Goal: Check status: Check status

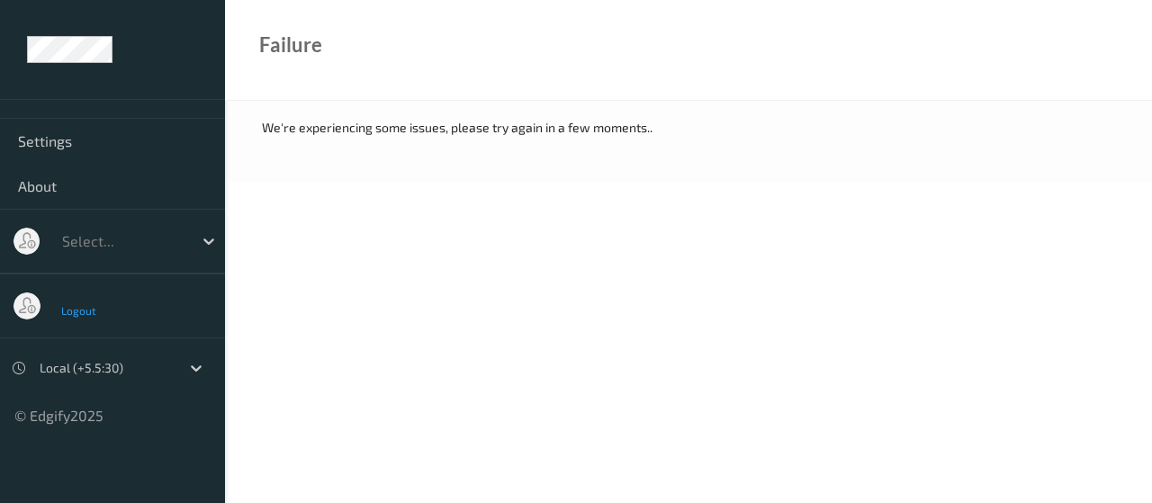
click at [85, 309] on span "Logout" at bounding box center [79, 310] width 36 height 13
click at [83, 307] on span "Logout" at bounding box center [79, 310] width 36 height 13
click at [379, 223] on body "Settings About Select... Logout Local (+5.5:30) © Edgify 2025 New Dashboard Exp…" at bounding box center [576, 251] width 1152 height 503
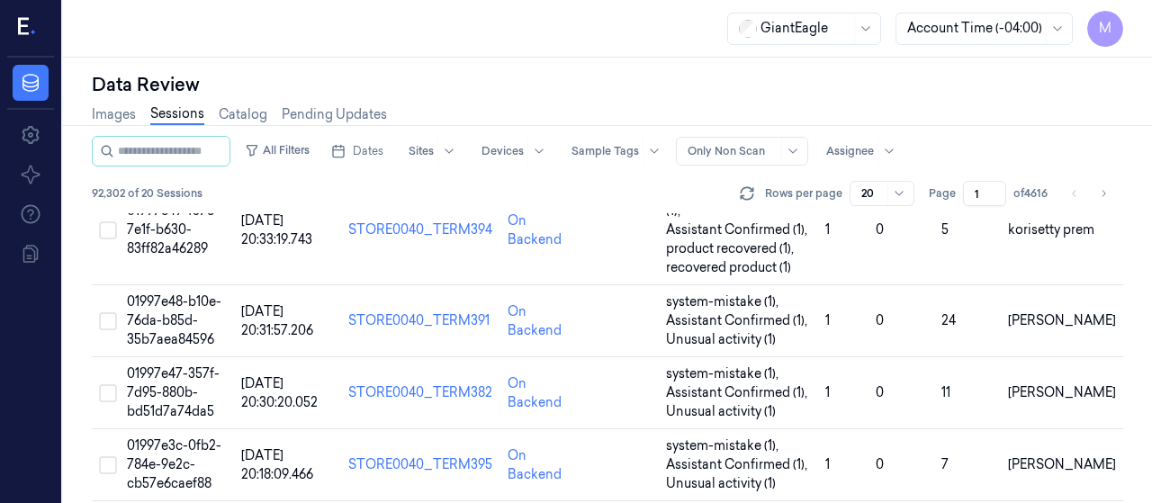
scroll to position [1347, 0]
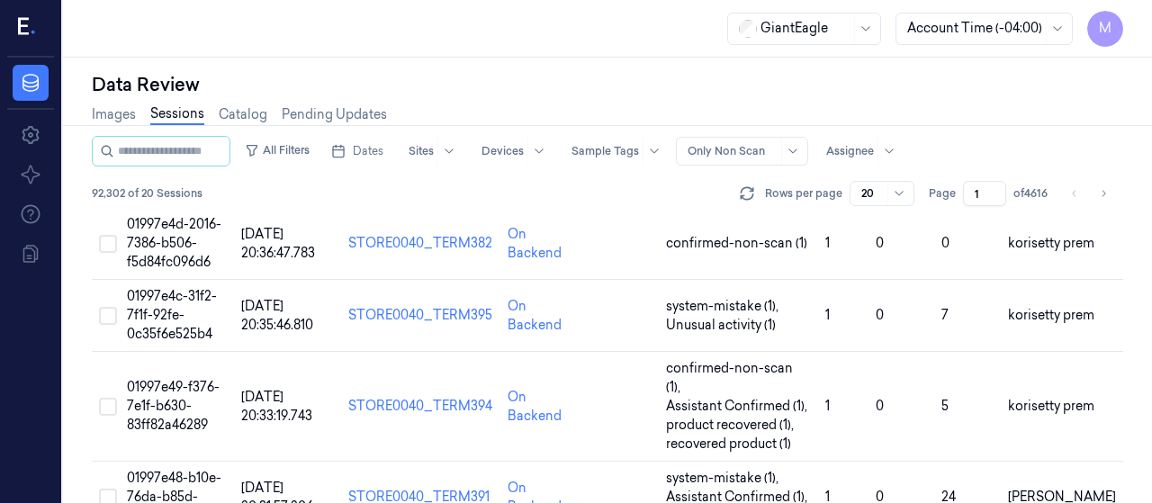
scroll to position [1347, 0]
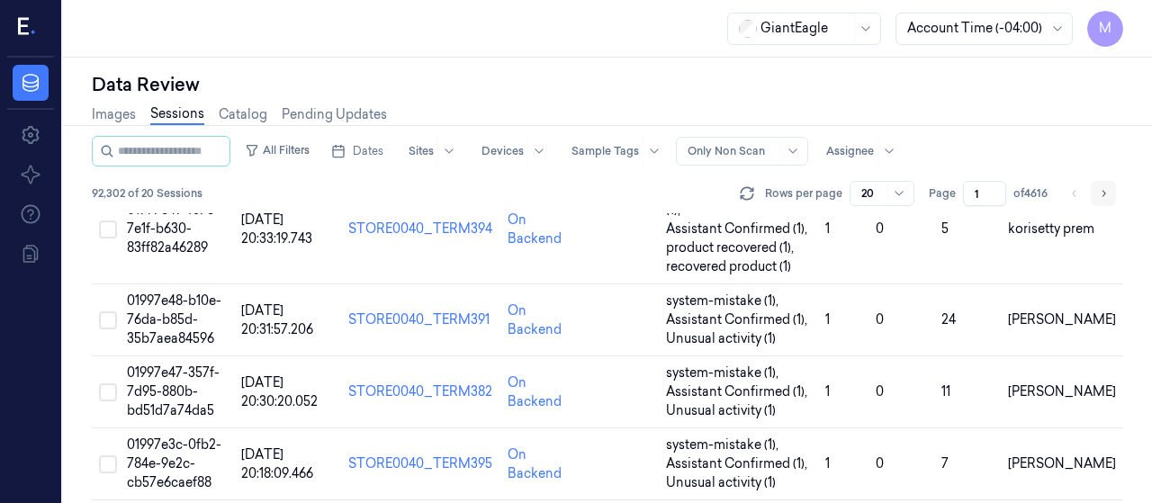
click at [1100, 192] on icon "Go to next page" at bounding box center [1103, 193] width 11 height 14
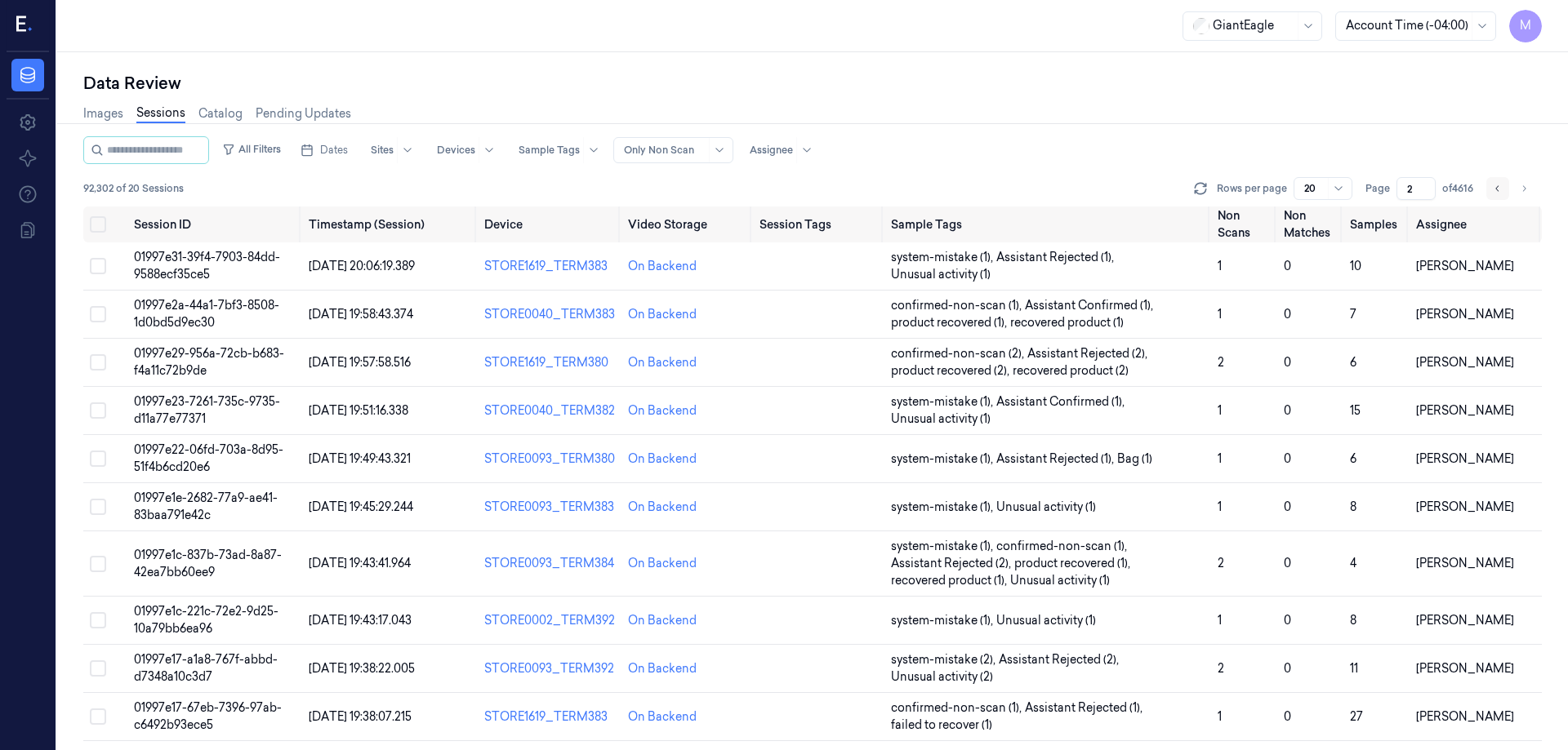
click at [1044, 186] on icon "Go to previous page" at bounding box center [1497, 189] width 10 height 13
type input "1"
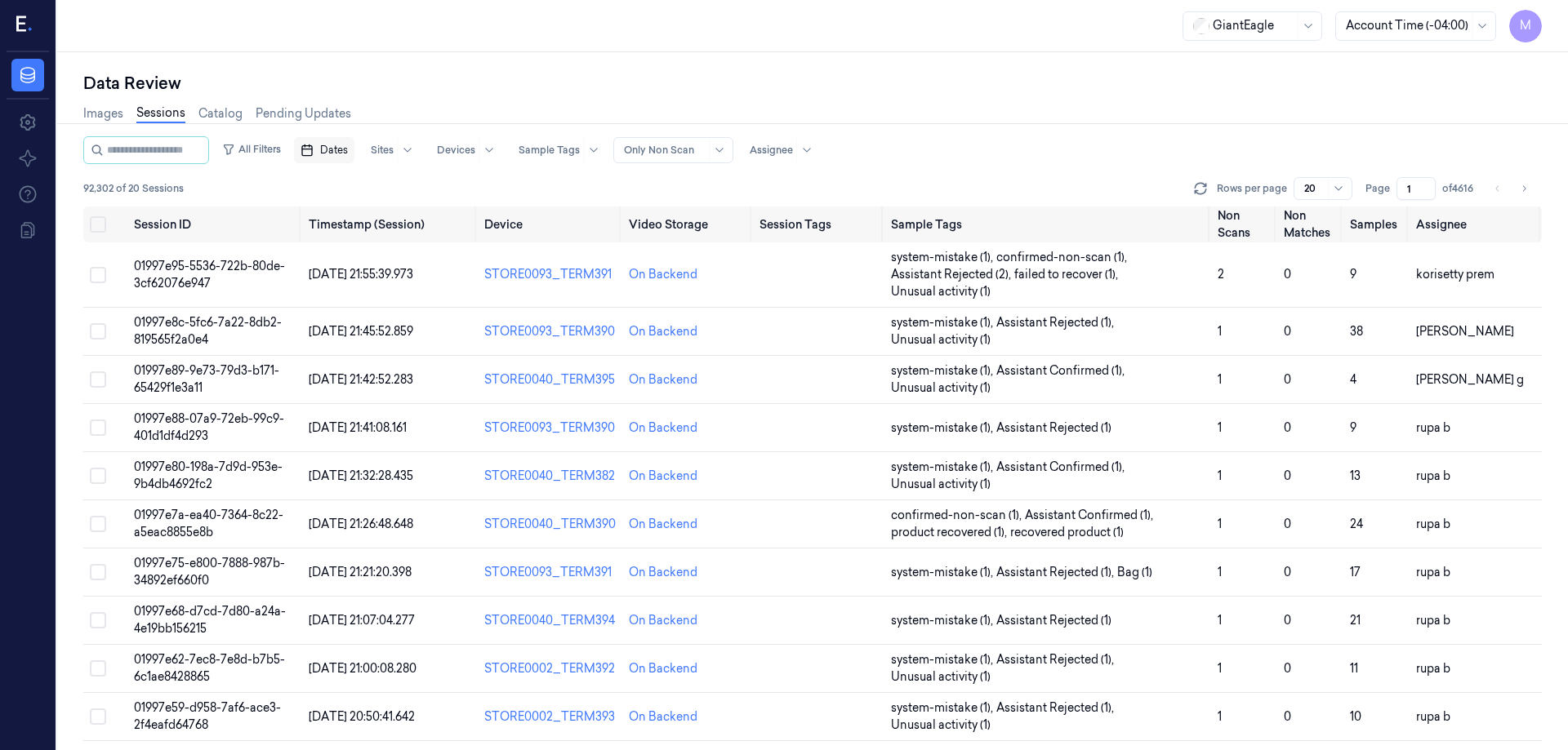
click at [355, 152] on button "Dates" at bounding box center [324, 150] width 61 height 26
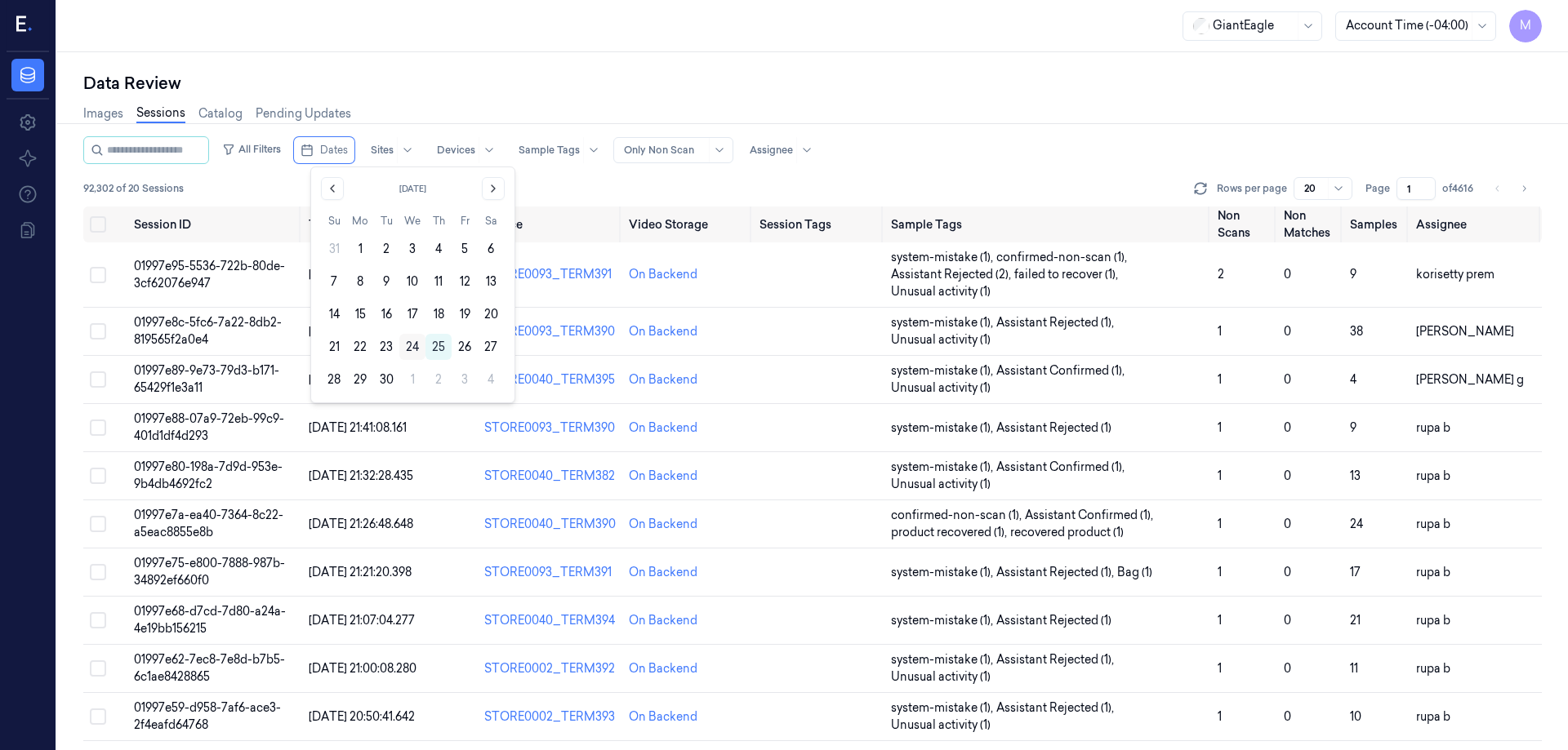
click at [415, 351] on button "24" at bounding box center [412, 346] width 26 height 26
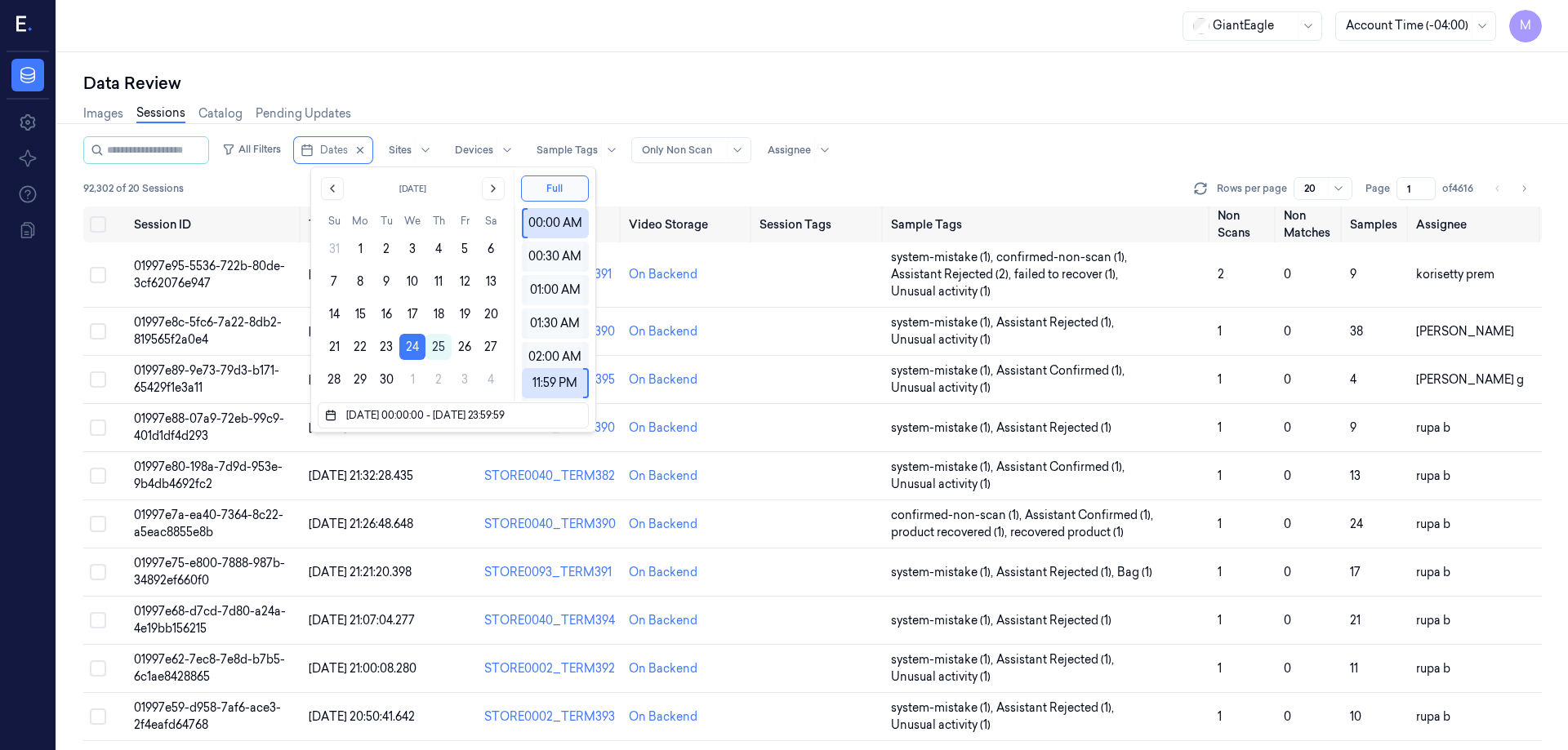
click at [563, 95] on div "Images Sessions Catalog Pending Updates" at bounding box center [813, 115] width 1459 height 42
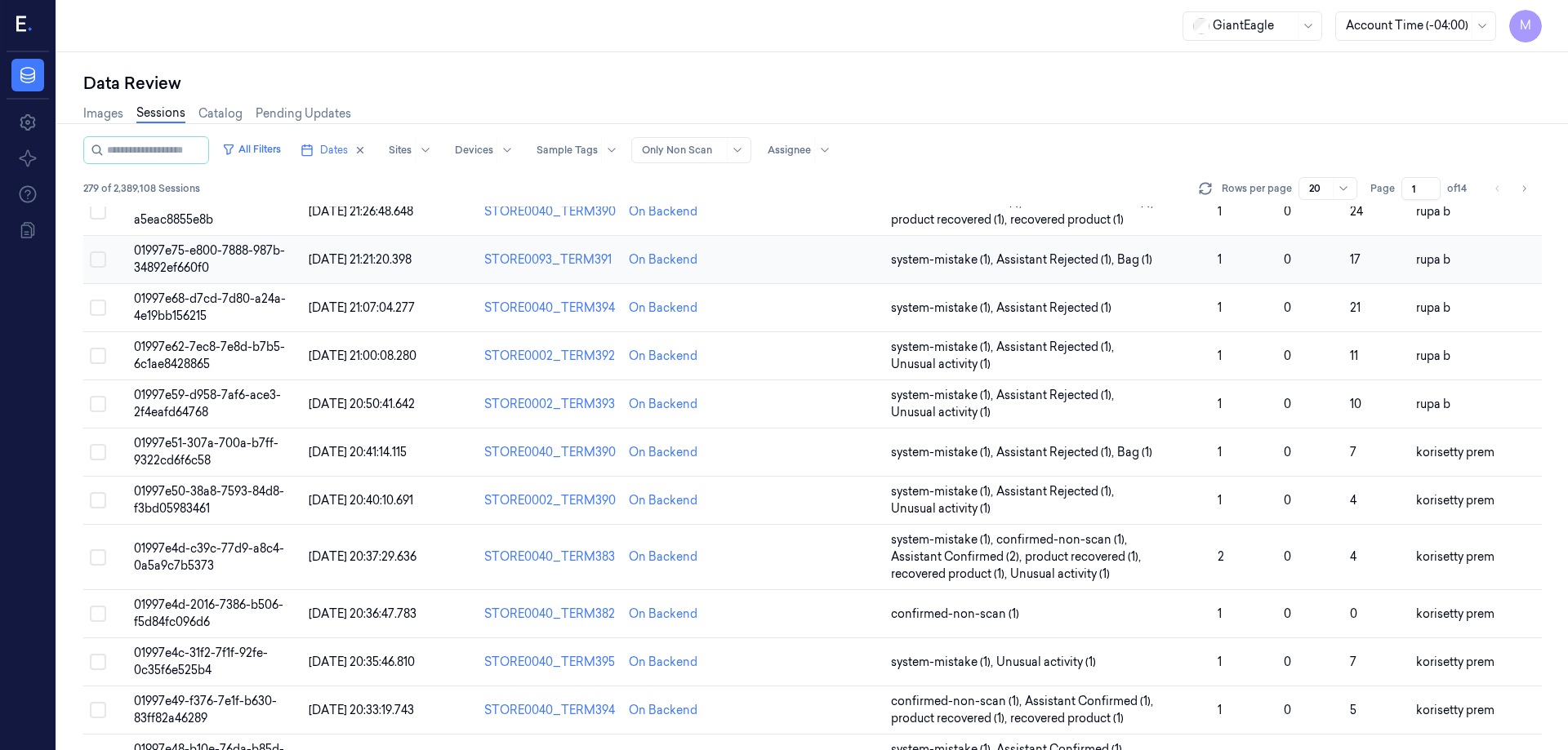
scroll to position [502, 0]
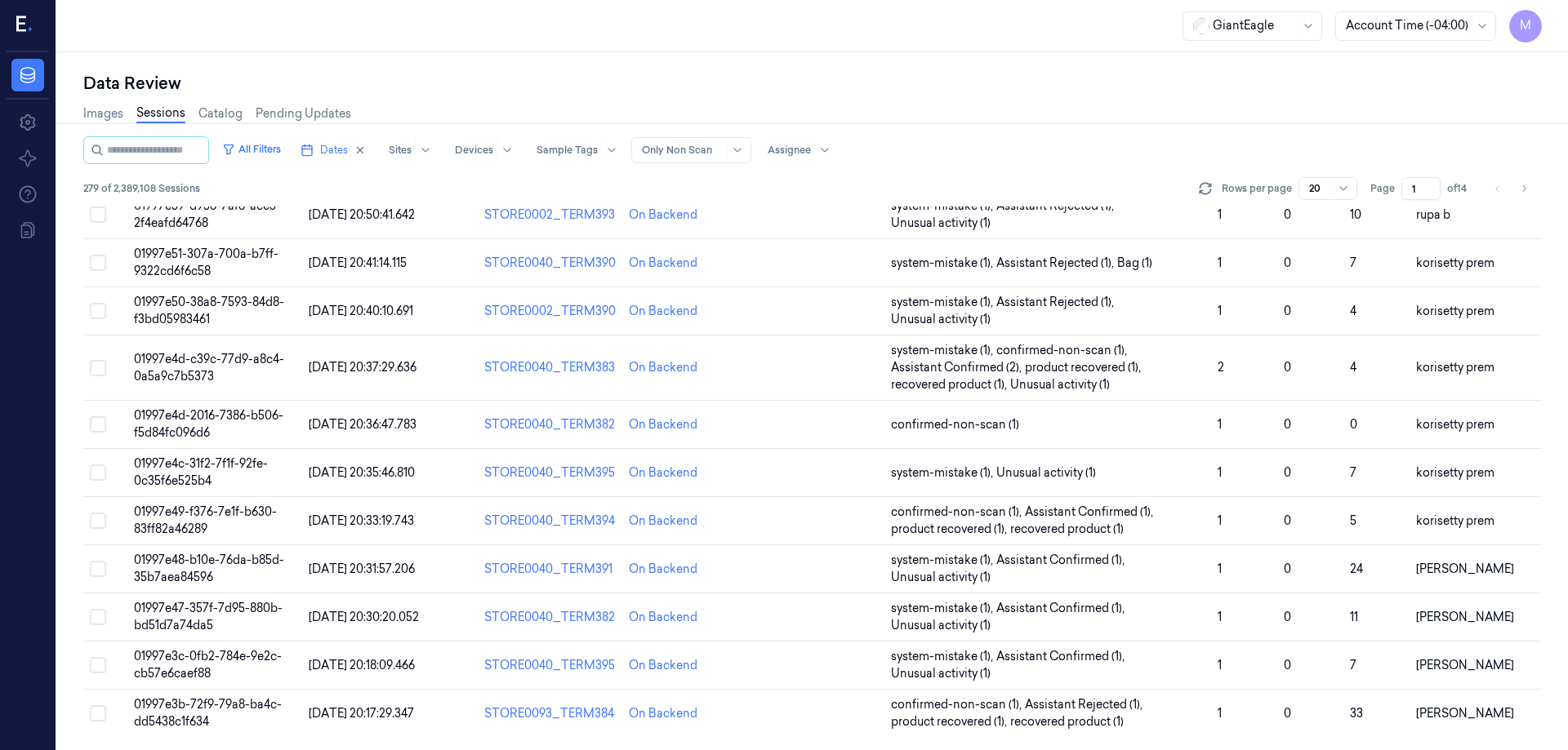
click at [1044, 95] on div "Images Sessions Catalog Pending Updates" at bounding box center [813, 115] width 1459 height 42
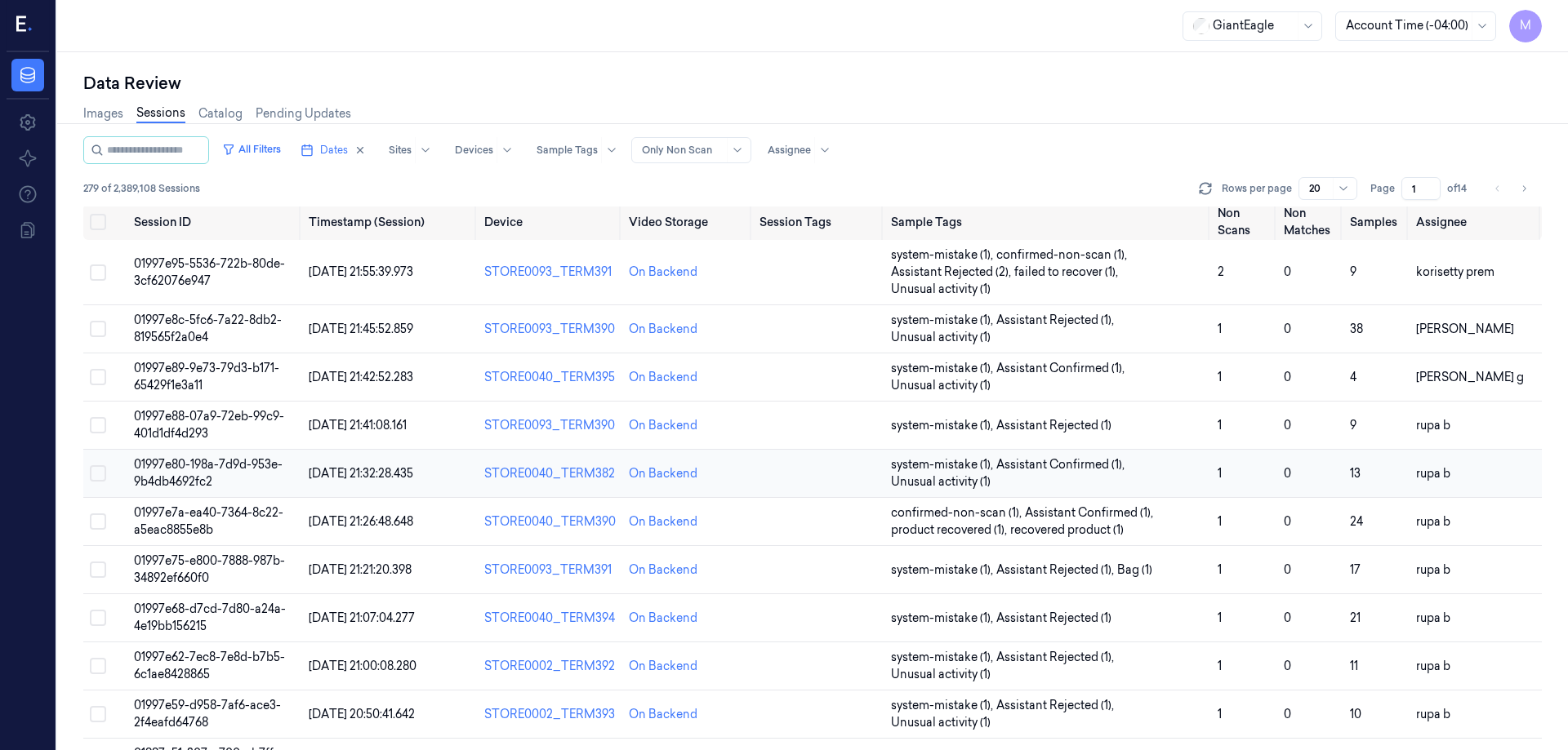
scroll to position [0, 0]
